Goal: Information Seeking & Learning: Learn about a topic

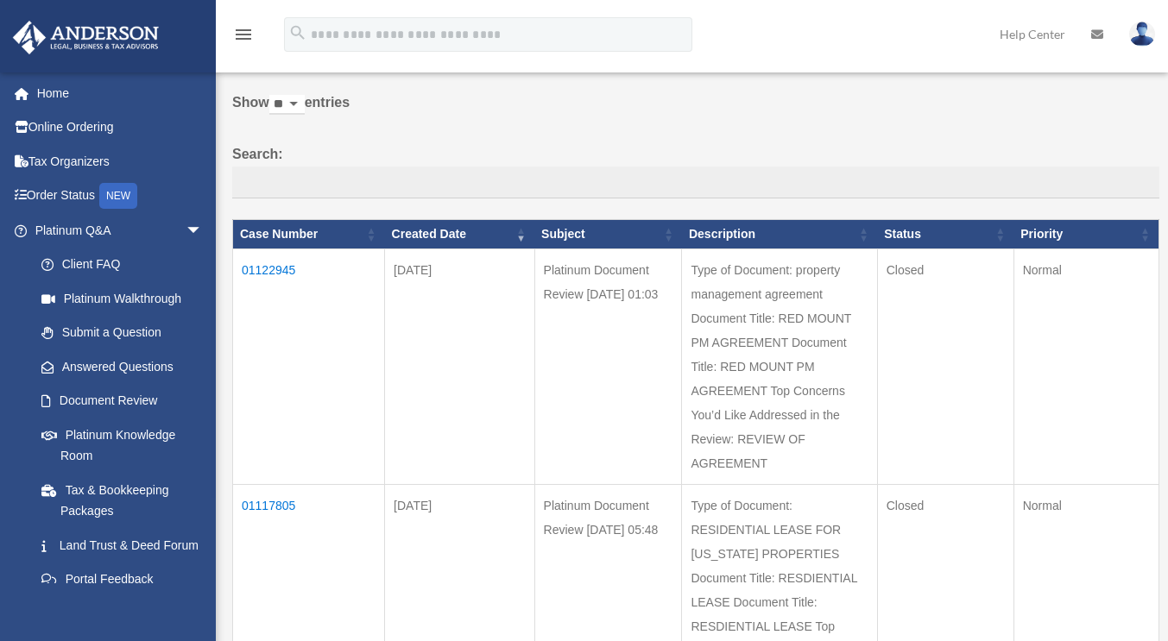
scroll to position [66, 0]
click at [275, 268] on td "01122945" at bounding box center [309, 367] width 152 height 236
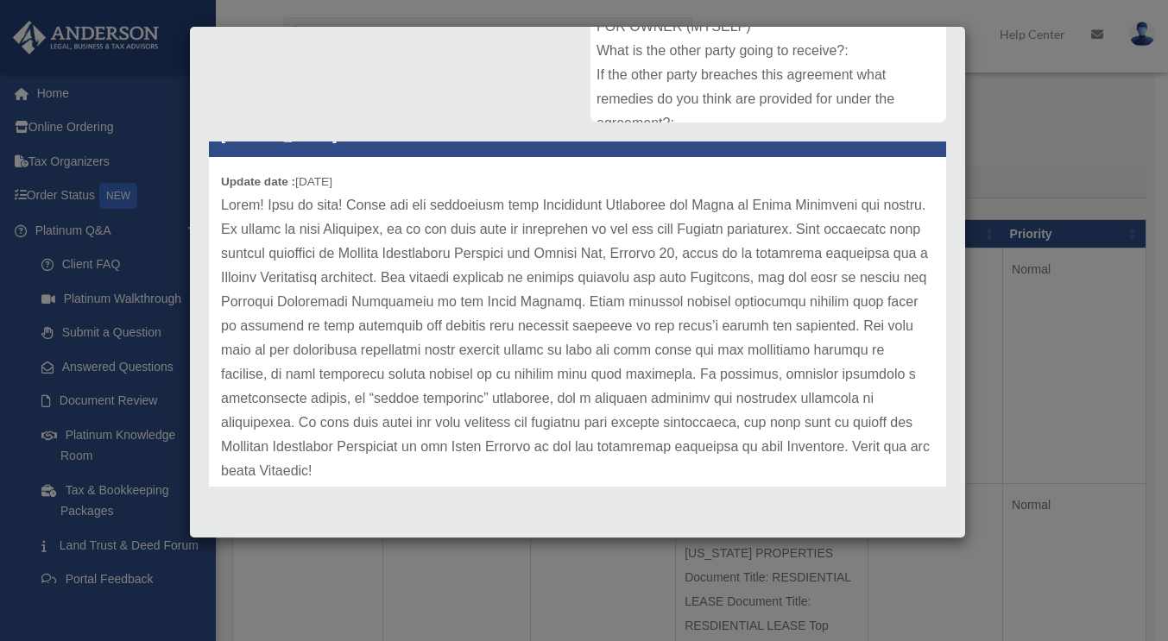
scroll to position [36, 0]
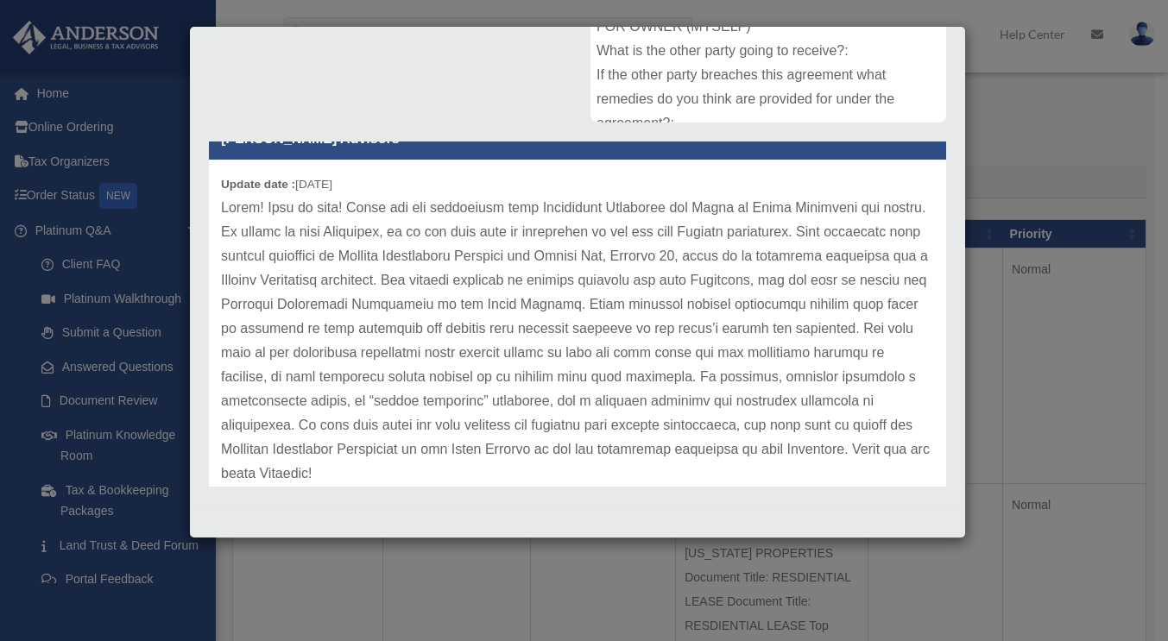
click at [355, 577] on div "Case Detail × Platinum Document Review 09/25/2025 01:03 Case Number 01122945 Cr…" at bounding box center [584, 320] width 1168 height 641
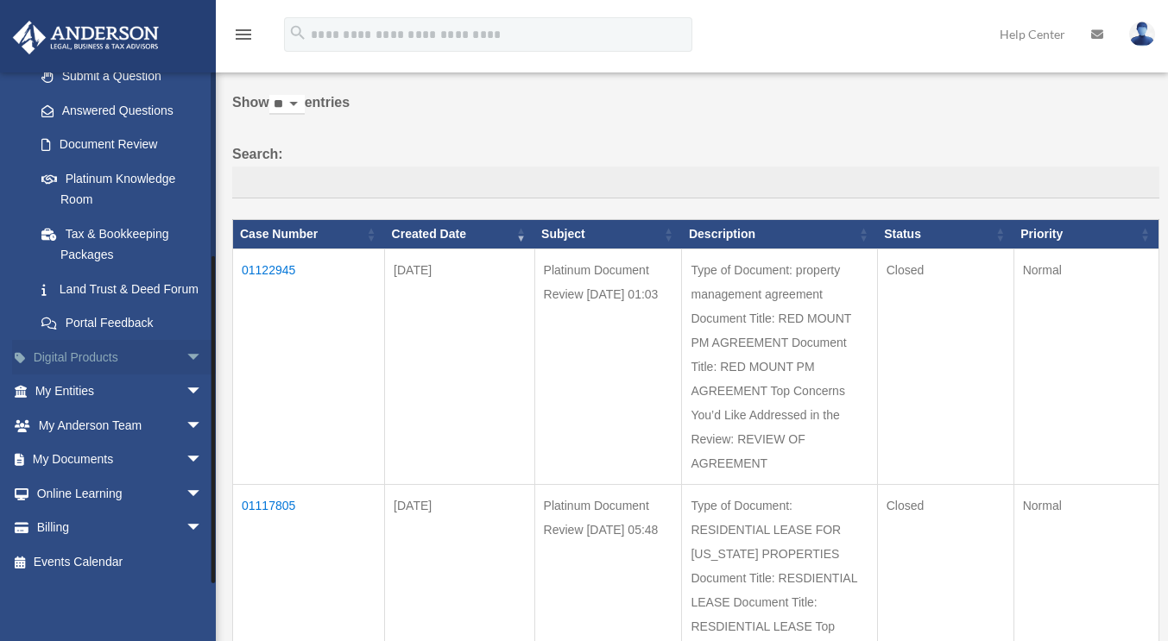
scroll to position [276, 0]
click at [186, 452] on span "arrow_drop_down" at bounding box center [203, 460] width 35 height 35
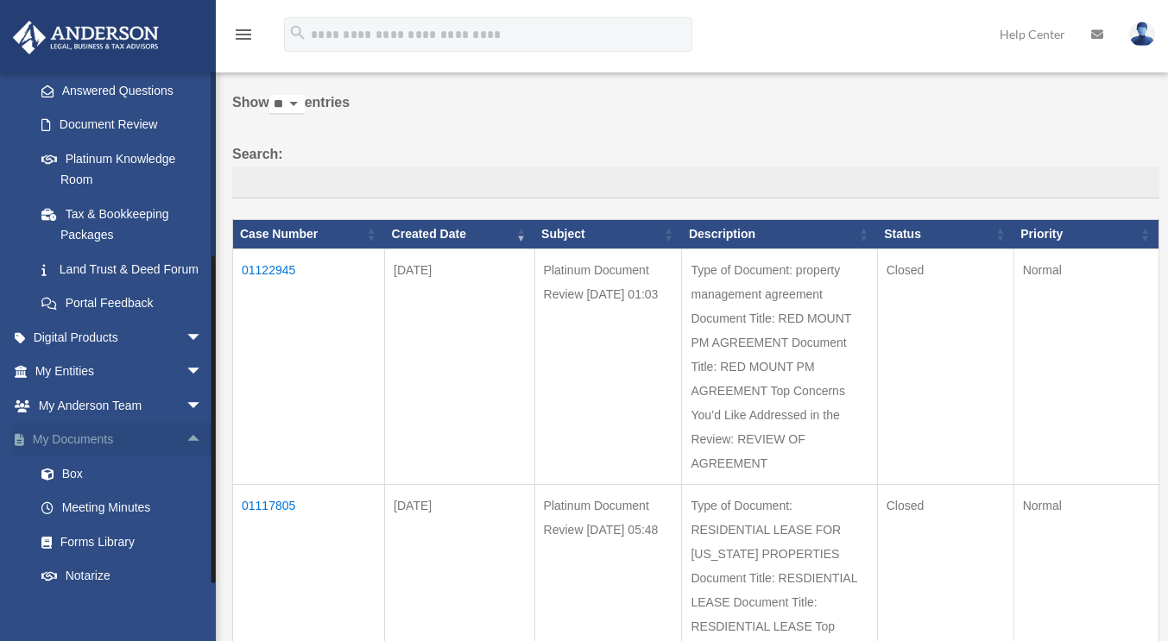
click at [186, 452] on span "arrow_drop_up" at bounding box center [203, 440] width 35 height 35
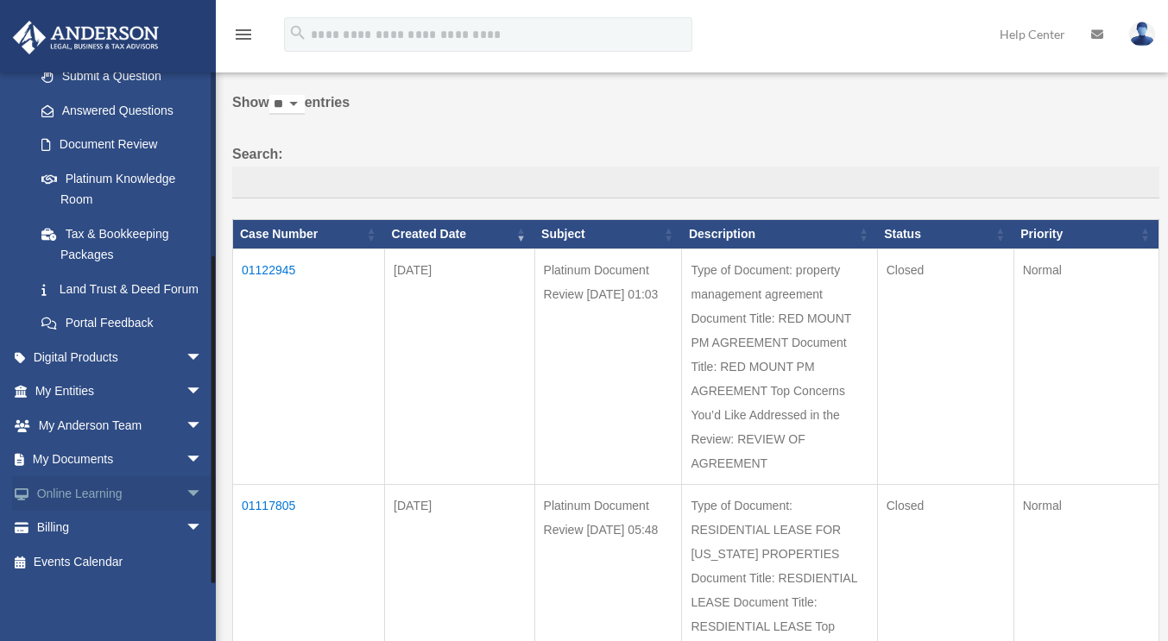
click at [148, 486] on link "Online Learning arrow_drop_down" at bounding box center [120, 494] width 217 height 35
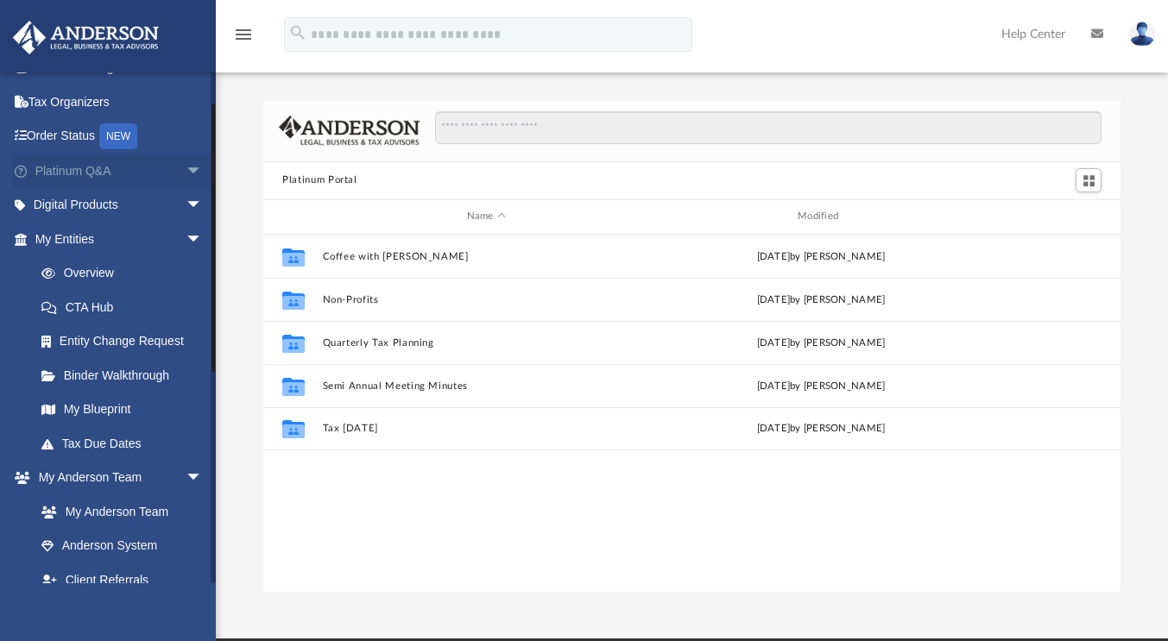
scroll to position [63, 0]
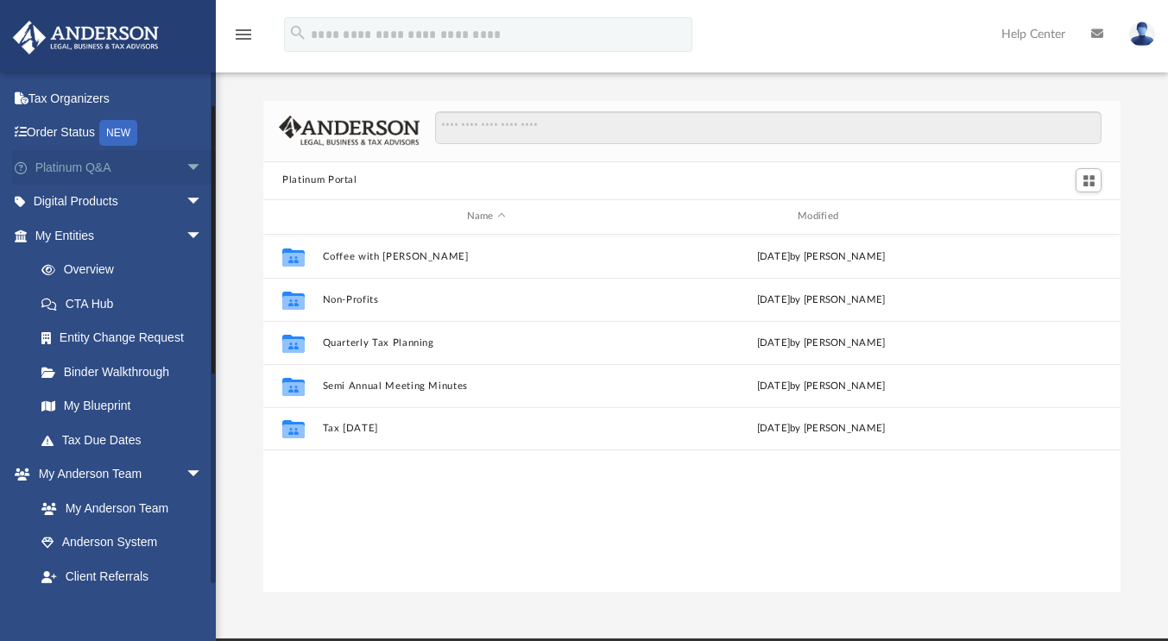
click at [186, 163] on span "arrow_drop_down" at bounding box center [203, 167] width 35 height 35
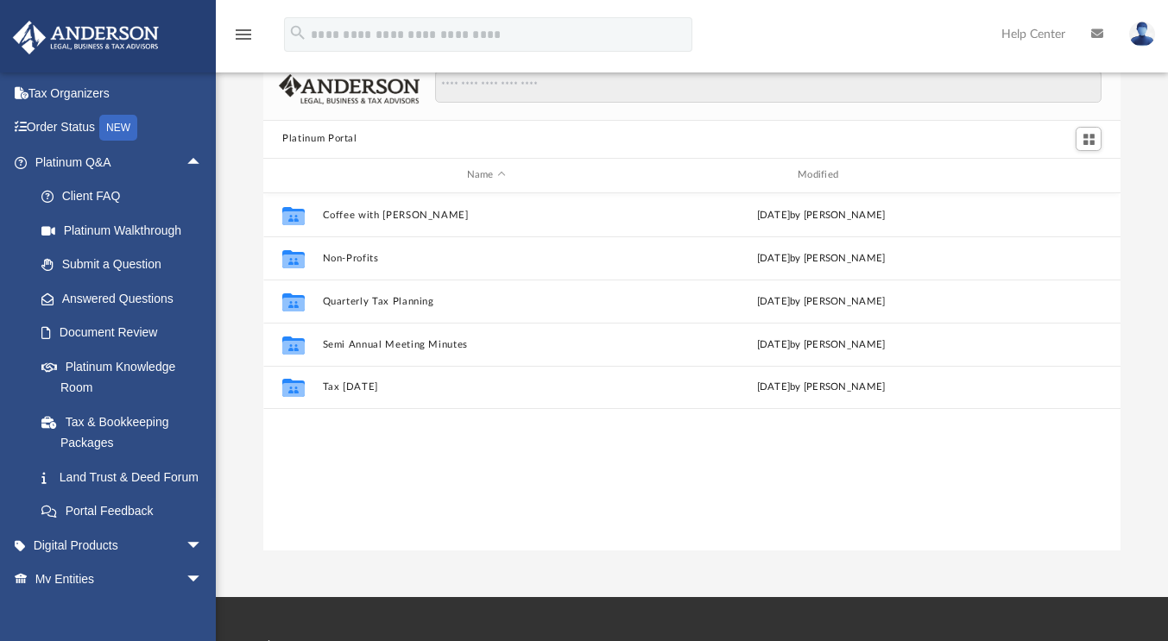
scroll to position [41, 0]
click at [232, 38] on div "menu" at bounding box center [243, 35] width 55 height 44
click at [247, 34] on icon "menu" at bounding box center [243, 34] width 21 height 21
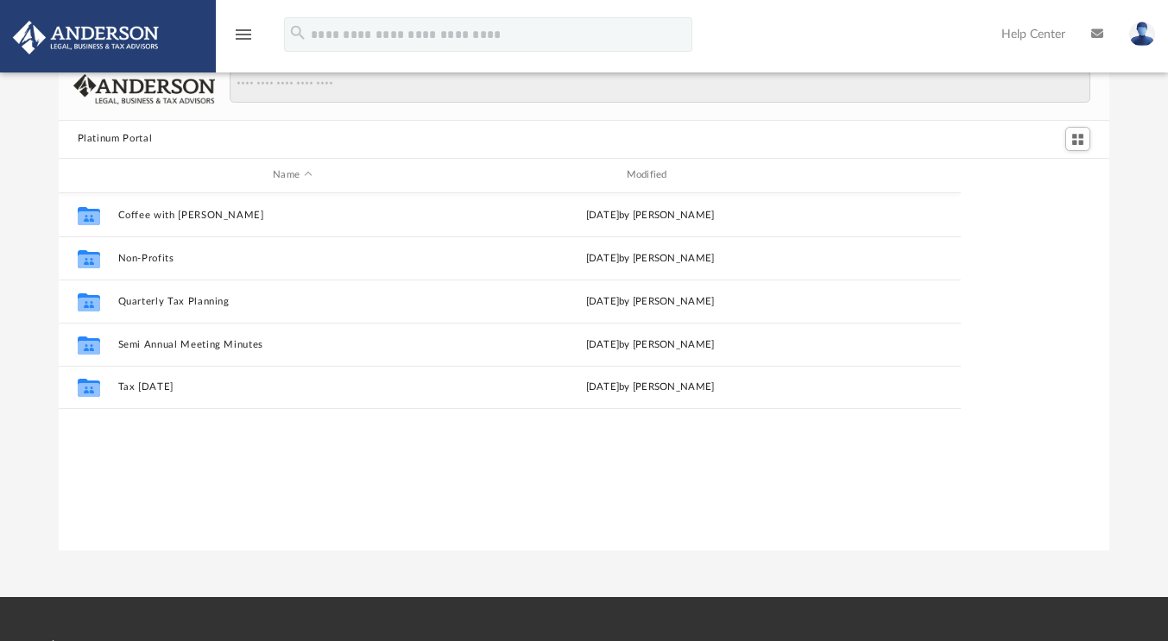
scroll to position [379, 1039]
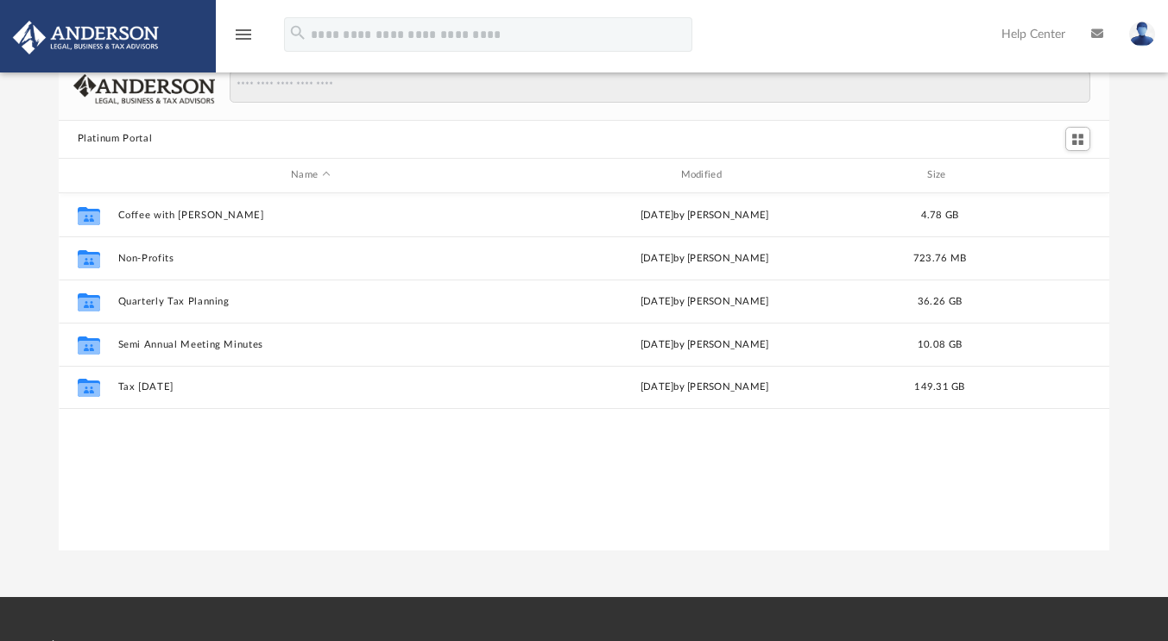
click at [247, 34] on icon "menu" at bounding box center [243, 34] width 21 height 21
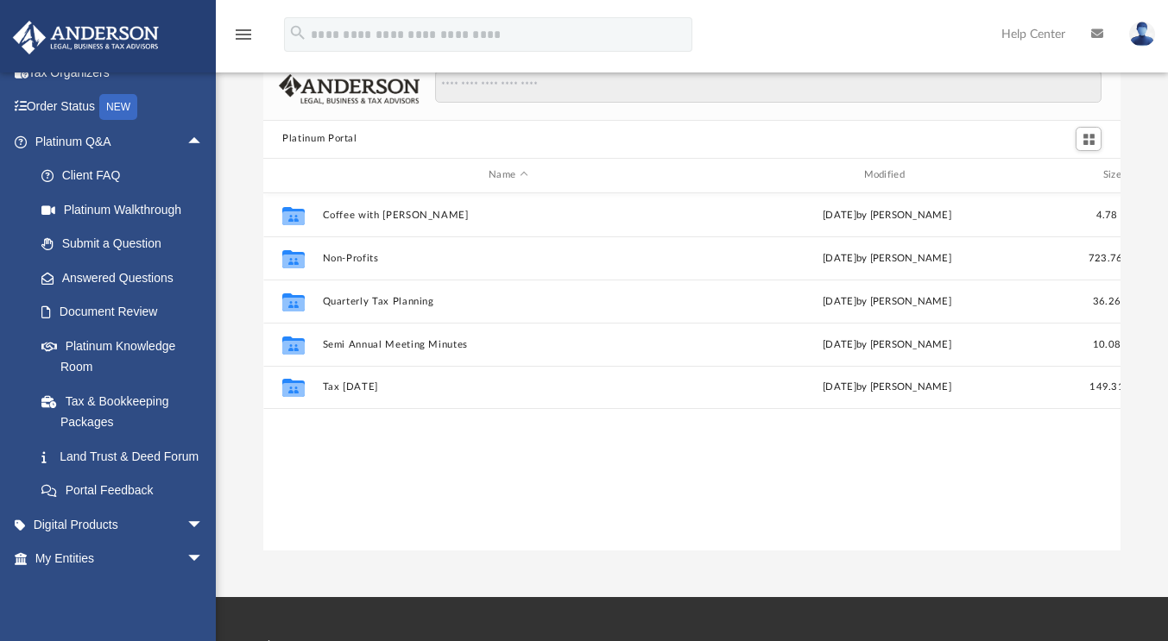
scroll to position [14, 14]
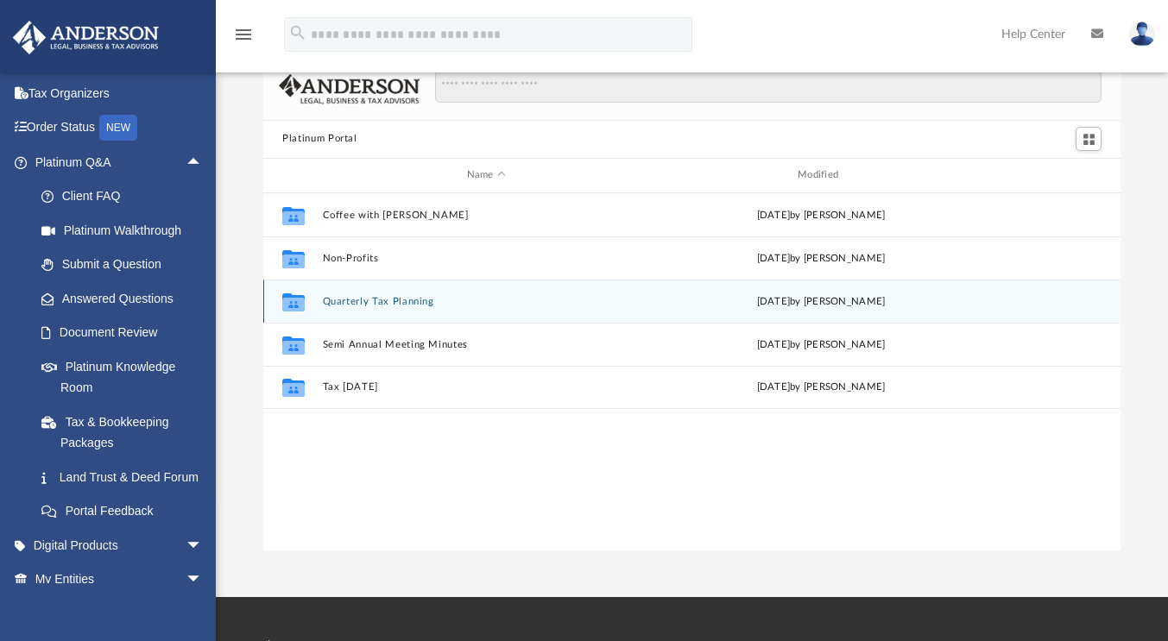
click at [356, 302] on button "Quarterly Tax Planning" at bounding box center [486, 301] width 327 height 11
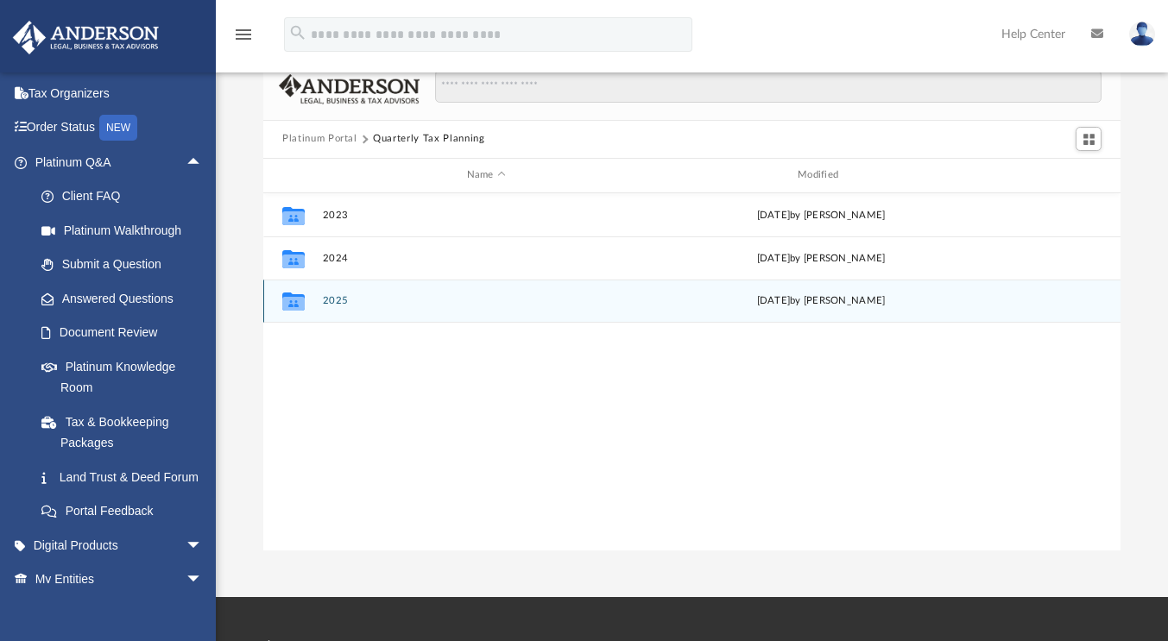
click at [344, 293] on div "Collaborated Folder 2025 [DATE] by [PERSON_NAME]" at bounding box center [691, 301] width 857 height 43
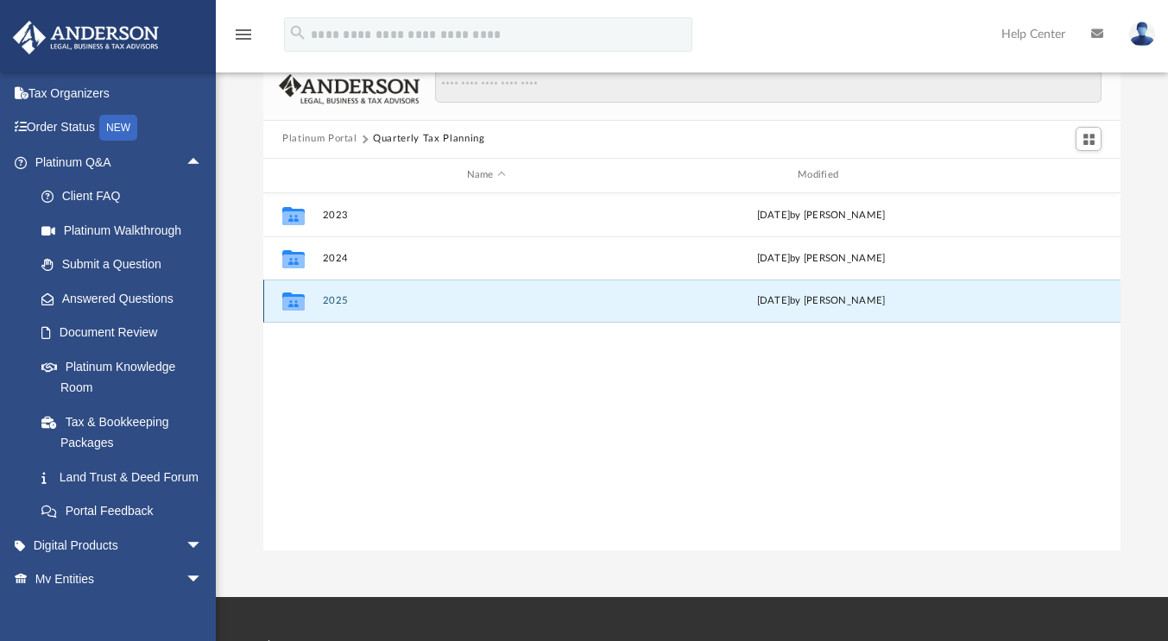
click at [342, 302] on button "2025" at bounding box center [486, 300] width 327 height 11
